Goal: Information Seeking & Learning: Find specific fact

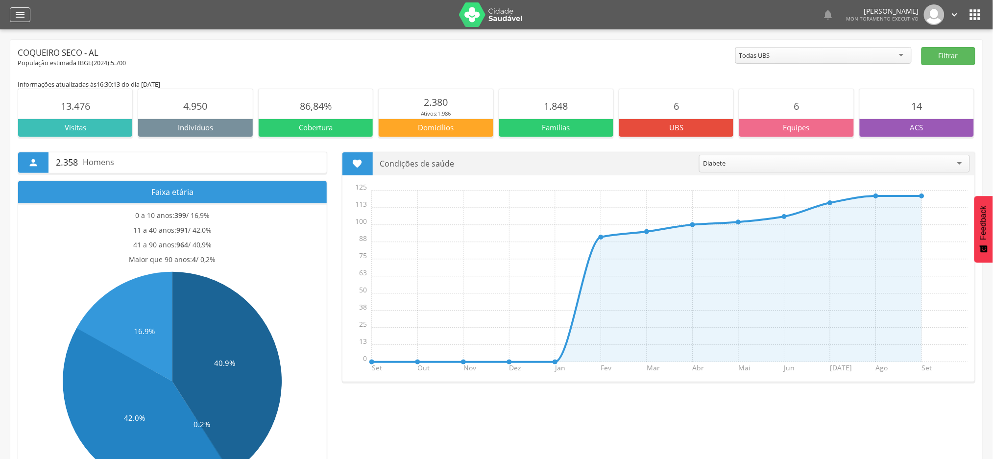
click at [19, 16] on icon "" at bounding box center [20, 15] width 12 height 12
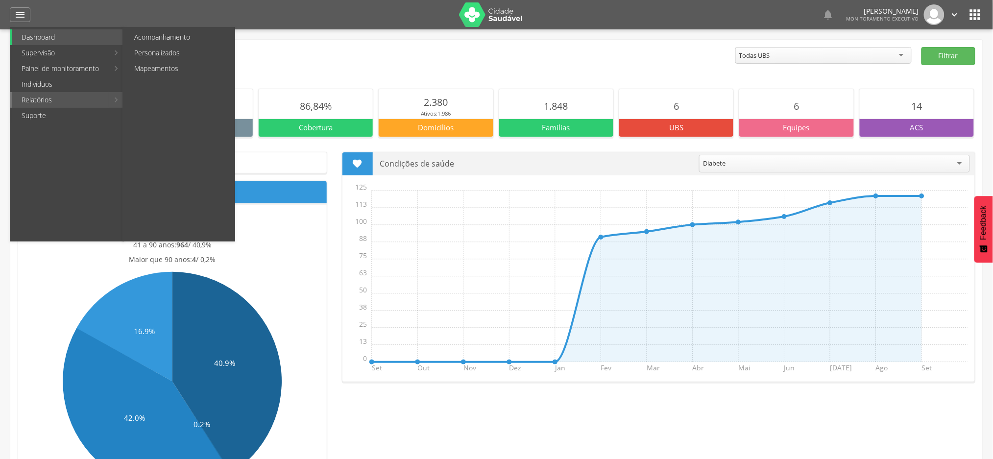
click at [34, 102] on link "Relatórios" at bounding box center [60, 100] width 97 height 16
click at [178, 55] on link "Personalizados" at bounding box center [179, 53] width 110 height 16
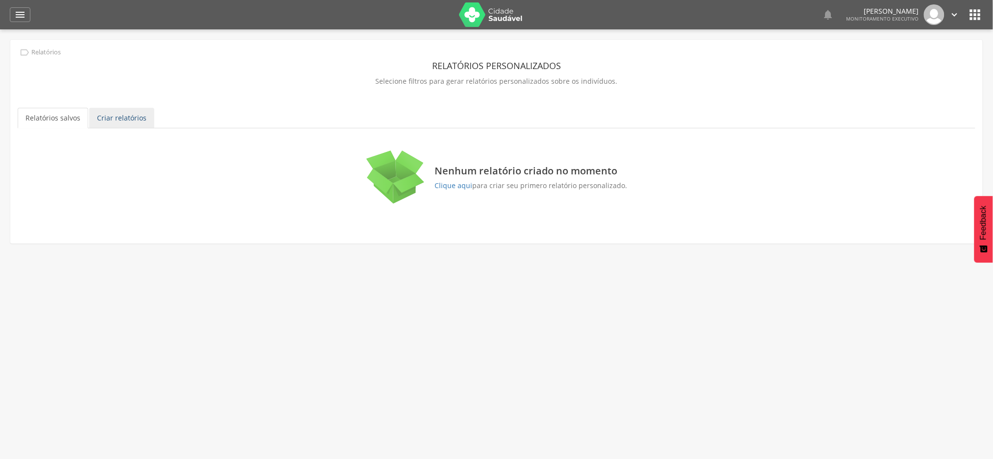
click at [141, 114] on link "Criar relatórios" at bounding box center [121, 118] width 65 height 21
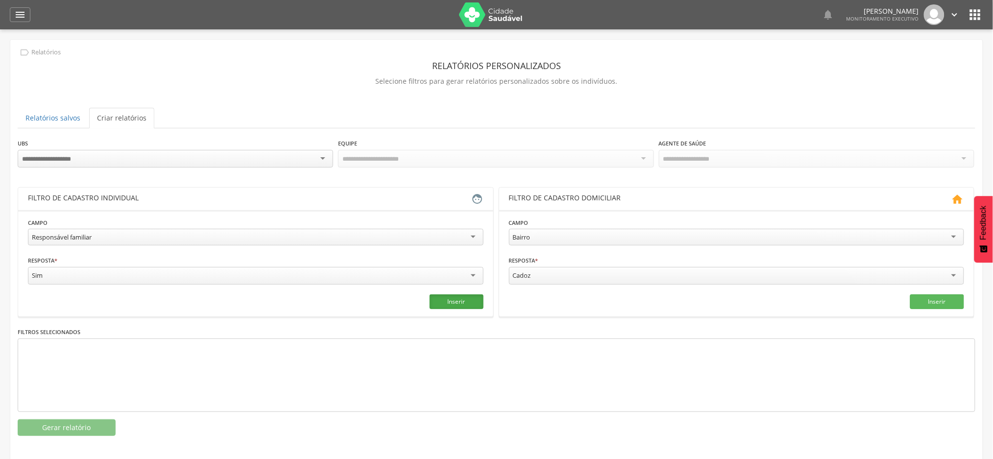
click at [453, 297] on button "Inserir" at bounding box center [456, 301] width 54 height 15
click at [102, 426] on button "Gerar relatório" at bounding box center [67, 427] width 98 height 17
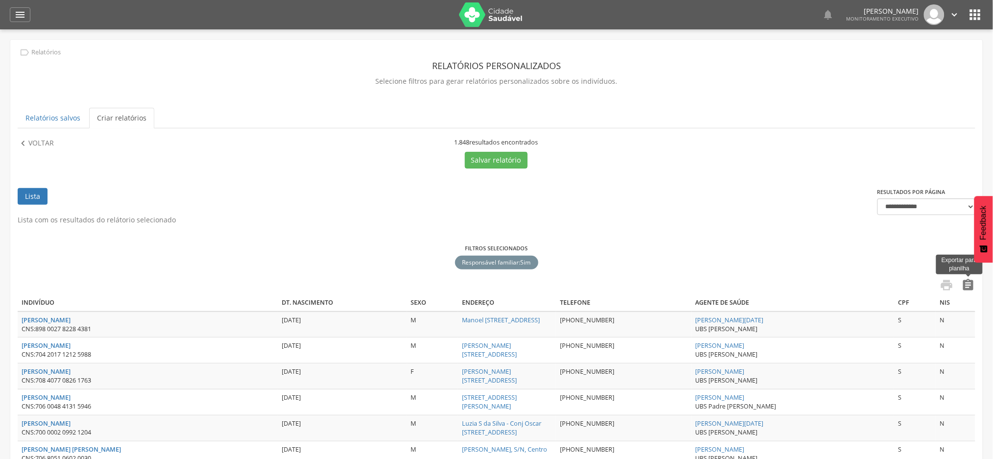
click at [967, 285] on icon "" at bounding box center [968, 285] width 14 height 14
click at [52, 145] on p "Voltar" at bounding box center [40, 143] width 25 height 11
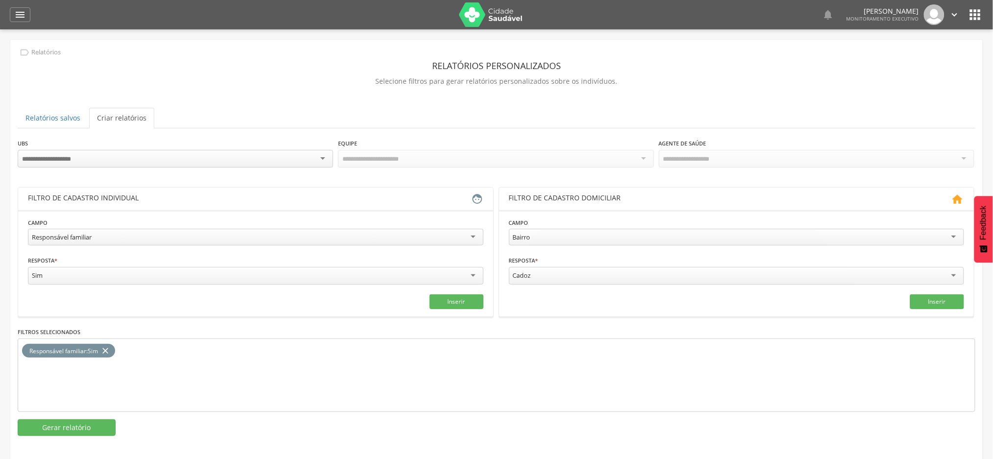
click at [174, 241] on div "Responsável familiar" at bounding box center [255, 237] width 455 height 17
click at [95, 276] on input "text" at bounding box center [140, 275] width 225 height 17
type input "*"
click at [295, 274] on input "text" at bounding box center [370, 275] width 225 height 17
type input "*"
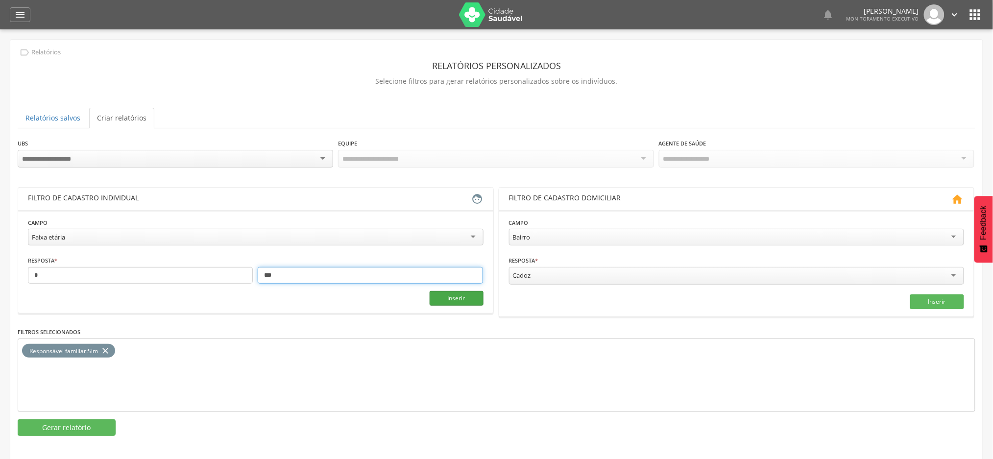
type input "***"
click at [466, 293] on button "Inserir" at bounding box center [456, 298] width 54 height 15
drag, startPoint x: 108, startPoint y: 348, endPoint x: 134, endPoint y: 357, distance: 27.4
click at [109, 348] on icon "close" at bounding box center [105, 351] width 10 height 14
click at [82, 427] on button "Gerar relatório" at bounding box center [67, 427] width 98 height 17
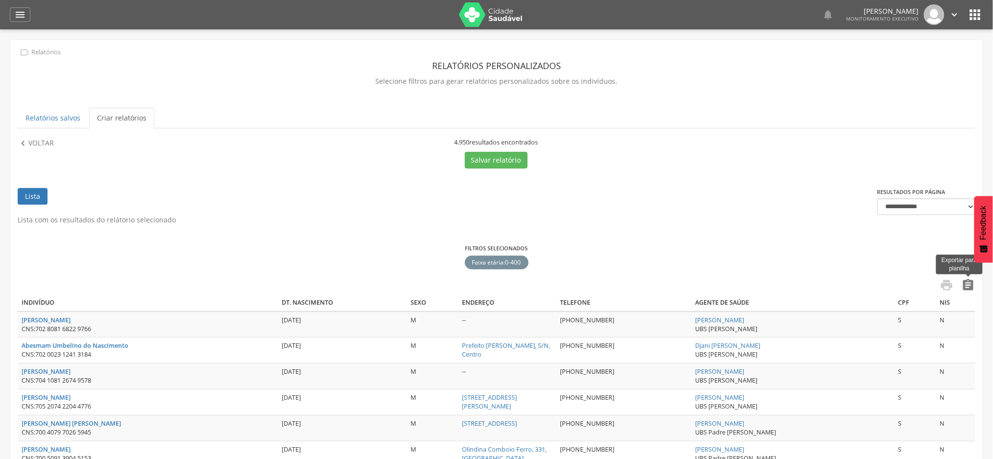
click at [968, 286] on icon "" at bounding box center [968, 285] width 14 height 14
click at [21, 10] on icon "" at bounding box center [20, 15] width 12 height 12
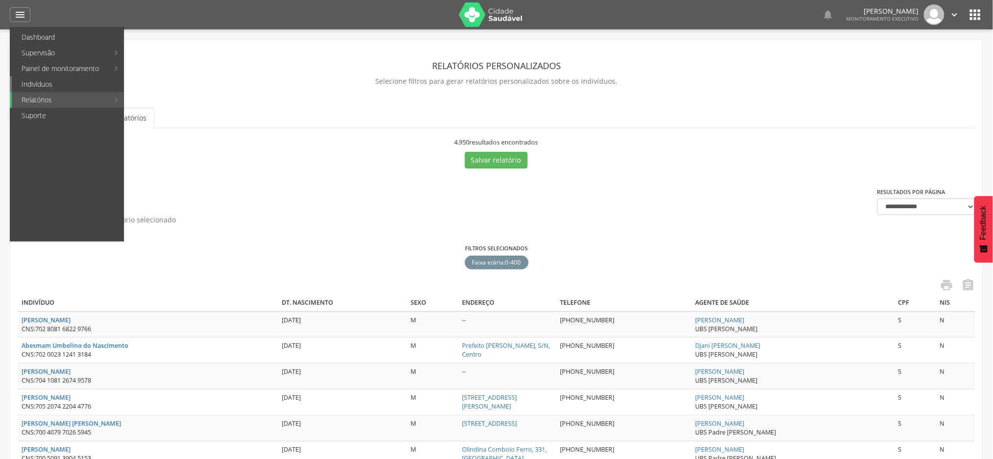
click at [42, 89] on link "Indivíduos" at bounding box center [68, 84] width 112 height 16
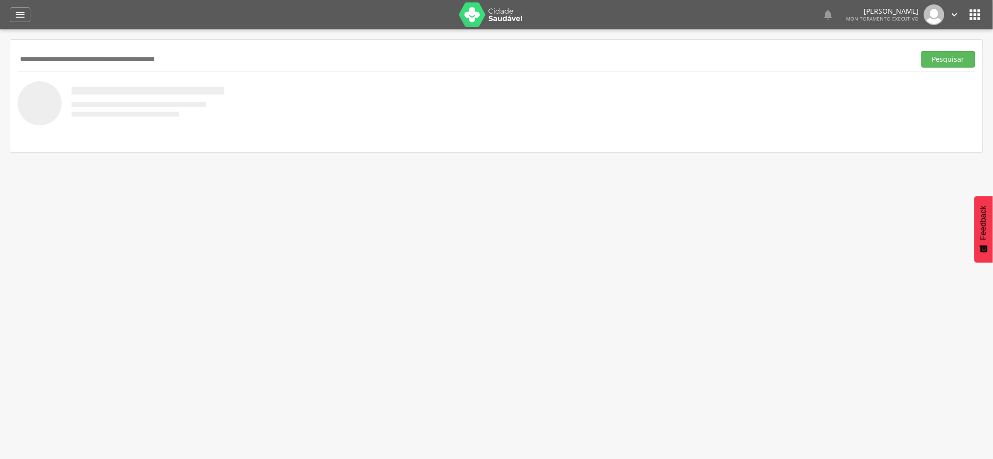
click at [93, 56] on input "text" at bounding box center [465, 59] width 894 height 17
paste input "**********"
type input "**********"
click at [921, 51] on button "Pesquisar" at bounding box center [948, 59] width 54 height 17
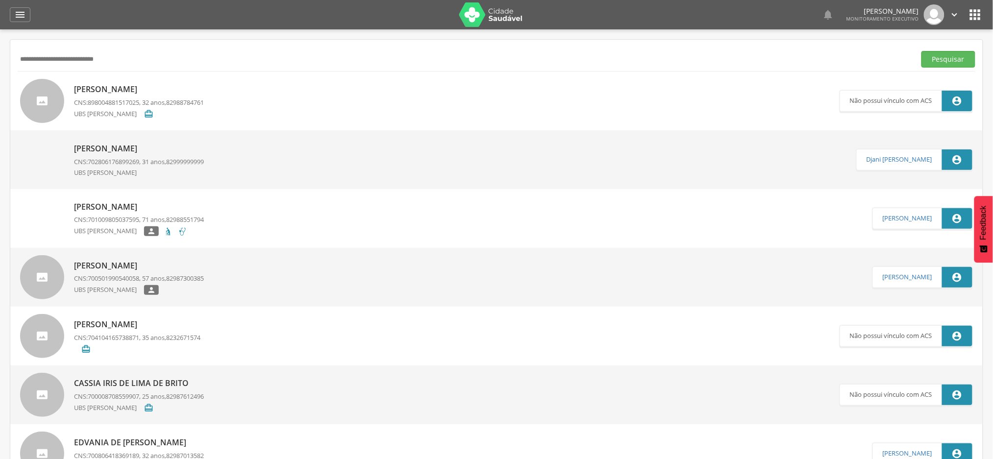
click at [136, 86] on p "[PERSON_NAME]" at bounding box center [139, 89] width 130 height 11
type input "**********"
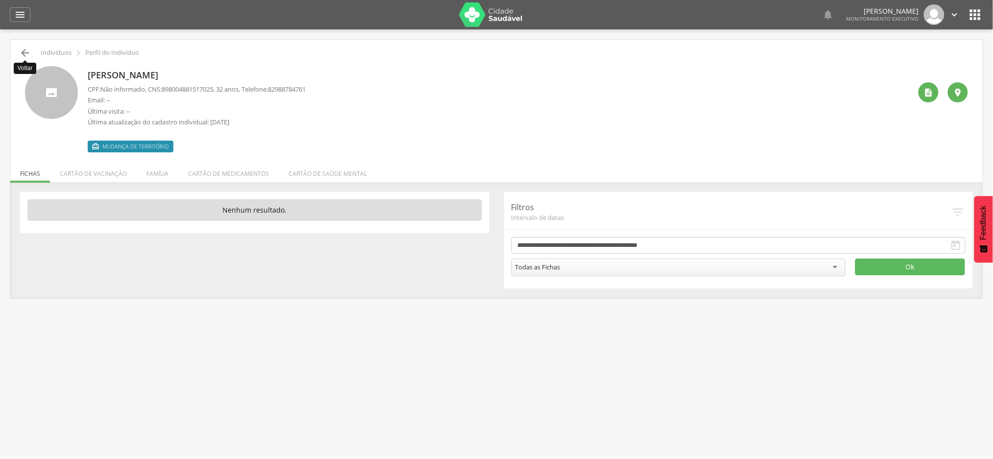
click at [20, 53] on icon "" at bounding box center [25, 53] width 12 height 12
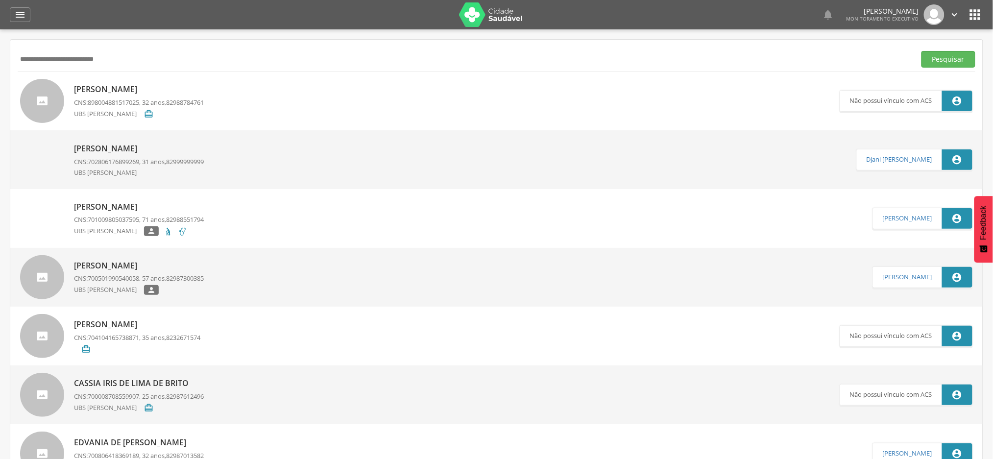
click at [98, 58] on input "**********" at bounding box center [465, 59] width 894 height 17
paste input "text"
click at [921, 51] on button "Pesquisar" at bounding box center [948, 59] width 54 height 17
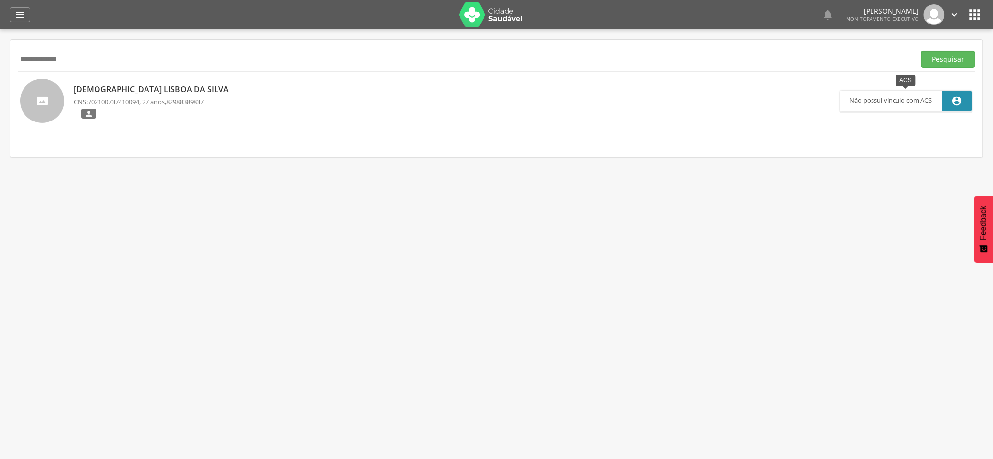
click at [892, 105] on p "Não possui vínculo com ACS" at bounding box center [891, 101] width 82 height 21
click at [136, 86] on p "[DEMOGRAPHIC_DATA] Lisboa da Silva" at bounding box center [154, 89] width 160 height 11
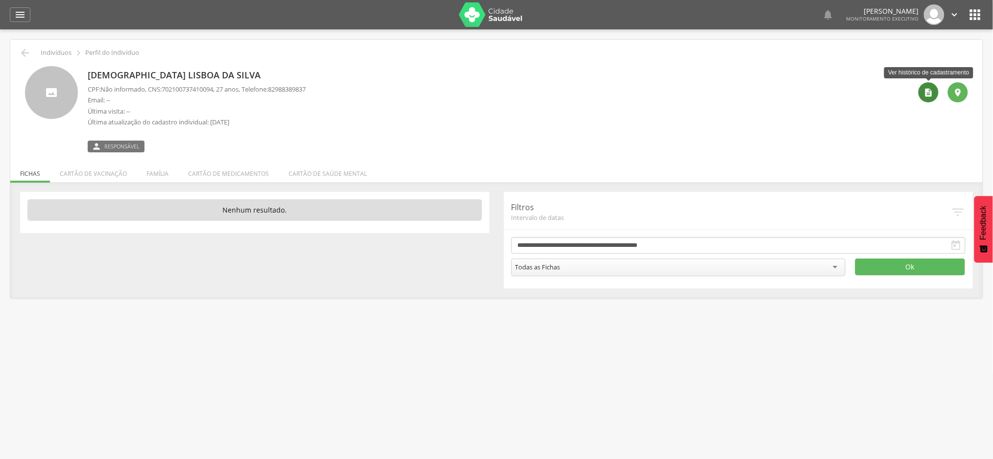
click at [929, 93] on icon "" at bounding box center [928, 93] width 10 height 10
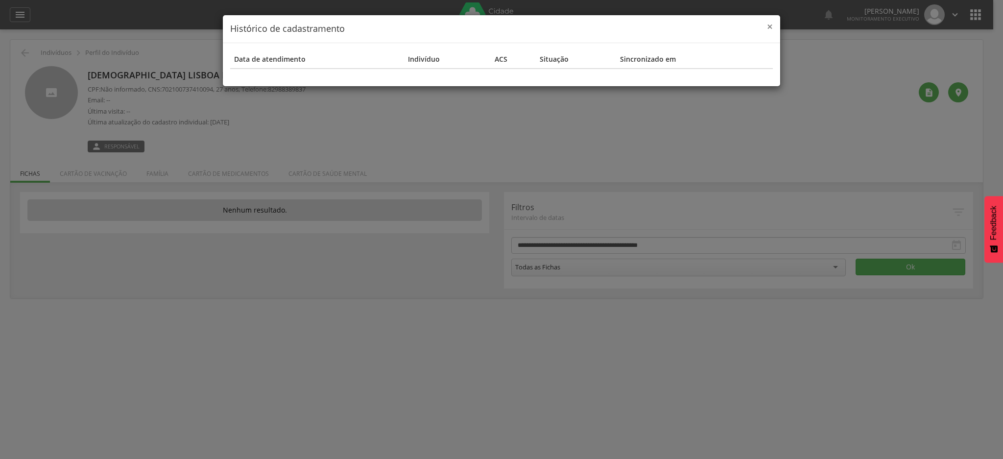
click at [771, 26] on span "×" at bounding box center [770, 27] width 6 height 14
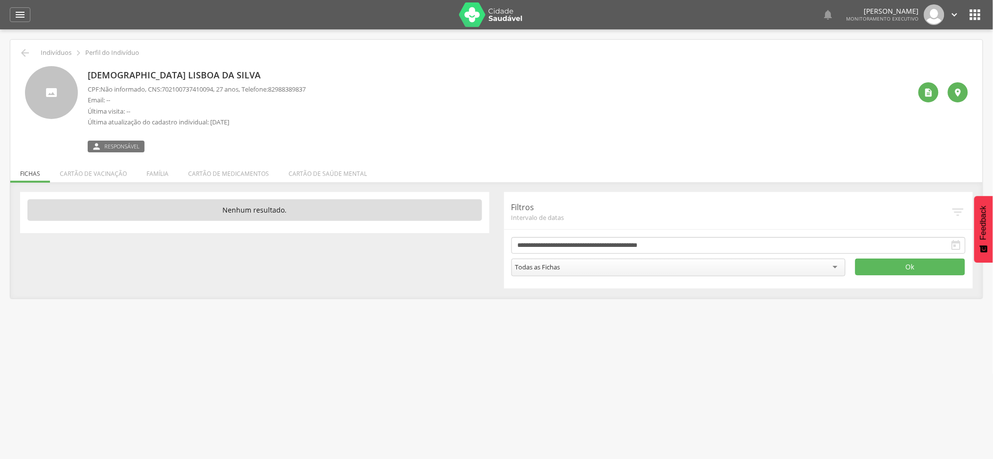
click at [187, 90] on span "702100737410094" at bounding box center [187, 89] width 51 height 9
copy span "702100737410094"
click at [20, 55] on icon "" at bounding box center [25, 53] width 12 height 12
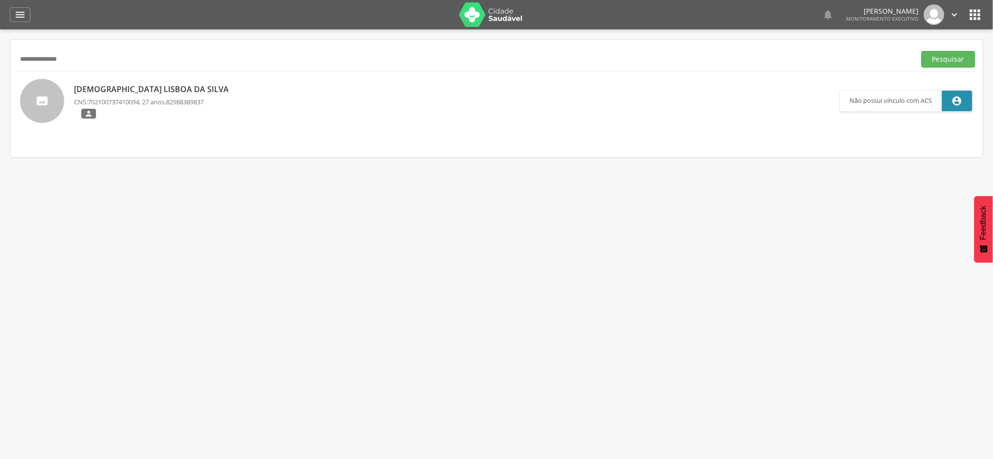
click at [72, 62] on input "**********" at bounding box center [465, 59] width 894 height 17
paste input "**********"
drag, startPoint x: 157, startPoint y: 54, endPoint x: 9, endPoint y: 60, distance: 148.5
click at [1, 60] on div " Supervisão  Distritos  Ubs Coordenador: - Coqueiro Seco / AL Intervalo de T…" at bounding box center [496, 258] width 993 height 459
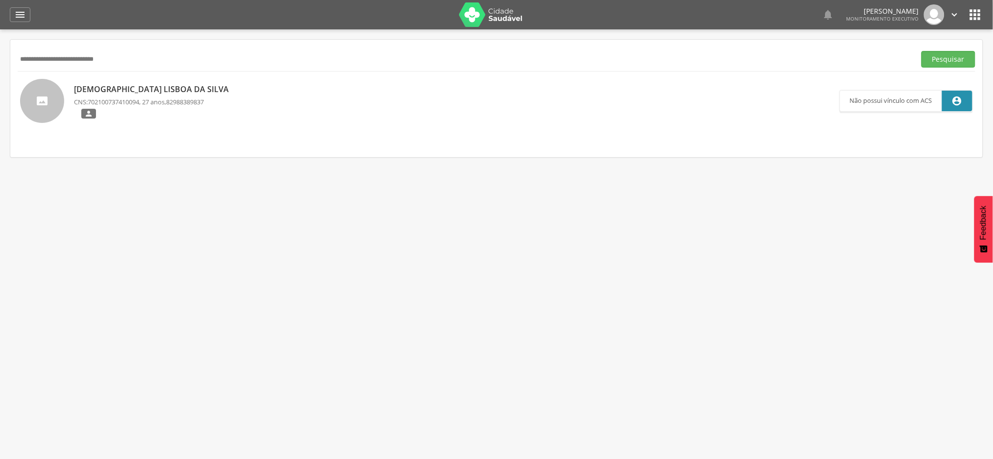
paste input "text"
click at [281, 58] on input "*********" at bounding box center [465, 59] width 894 height 17
type input "**********"
click at [921, 51] on button "Pesquisar" at bounding box center [948, 59] width 54 height 17
